Goal: Information Seeking & Learning: Learn about a topic

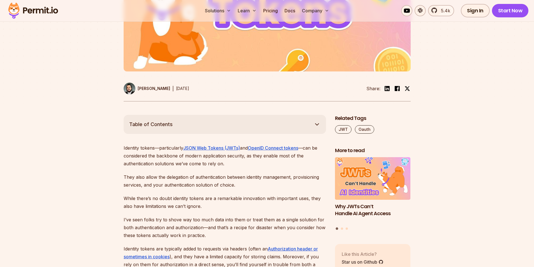
scroll to position [252, 0]
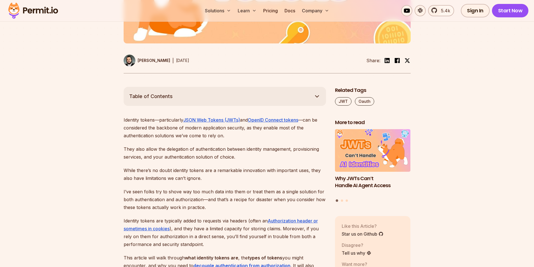
click at [145, 130] on p "Identity tokens—particularly JSON Web Tokens (JWTs) and OpenID Connect tokens —…" at bounding box center [225, 128] width 203 height 24
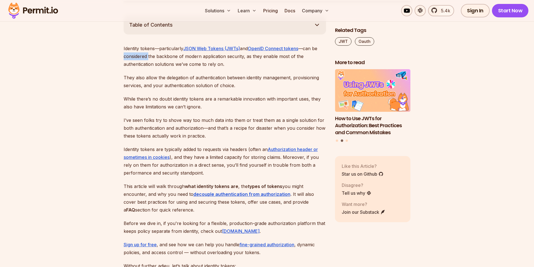
scroll to position [337, 0]
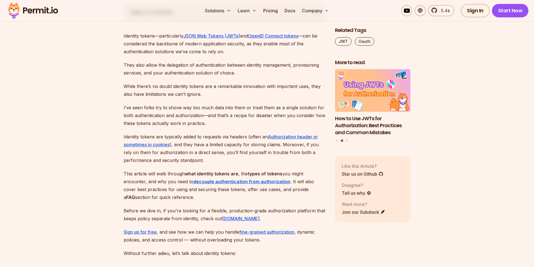
click at [143, 135] on p "Identity tokens are typically added to requests via headers (often an Authoriza…" at bounding box center [225, 148] width 203 height 31
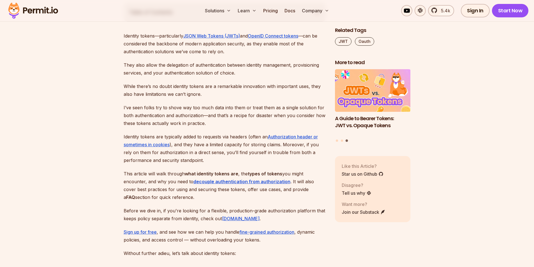
click at [132, 177] on p "This article will walk through what identity tokens are , the types of tokens y…" at bounding box center [225, 185] width 203 height 31
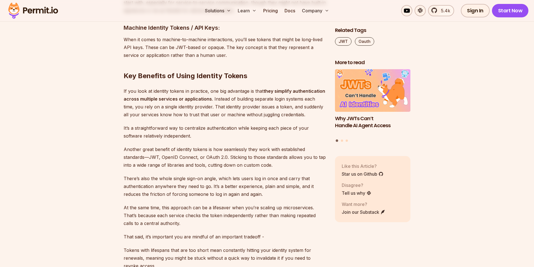
scroll to position [1206, 0]
